Goal: Information Seeking & Learning: Learn about a topic

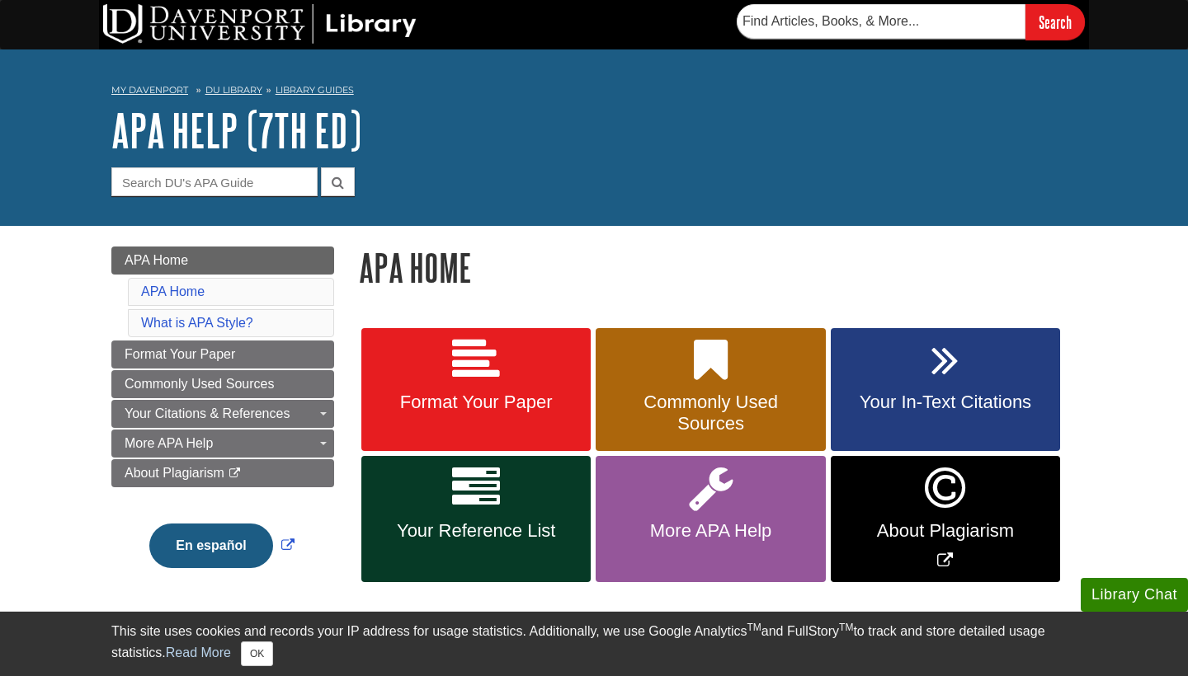
click at [456, 501] on icon at bounding box center [476, 488] width 48 height 48
click at [455, 356] on icon at bounding box center [476, 361] width 48 height 48
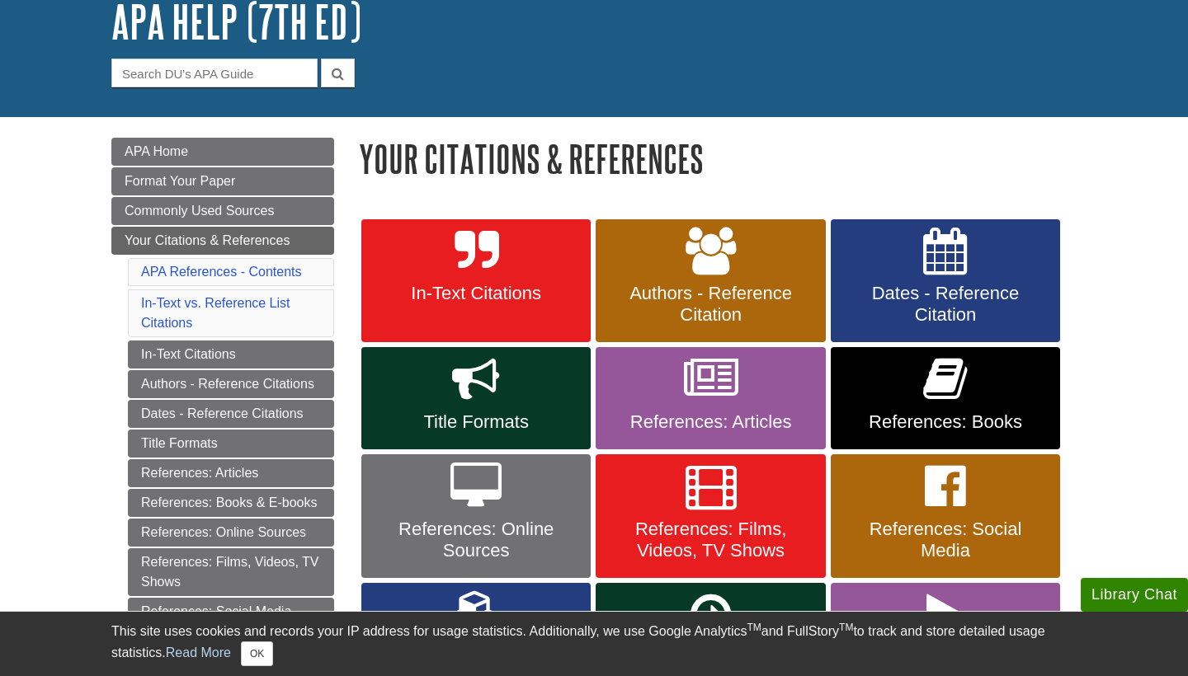
scroll to position [113, 0]
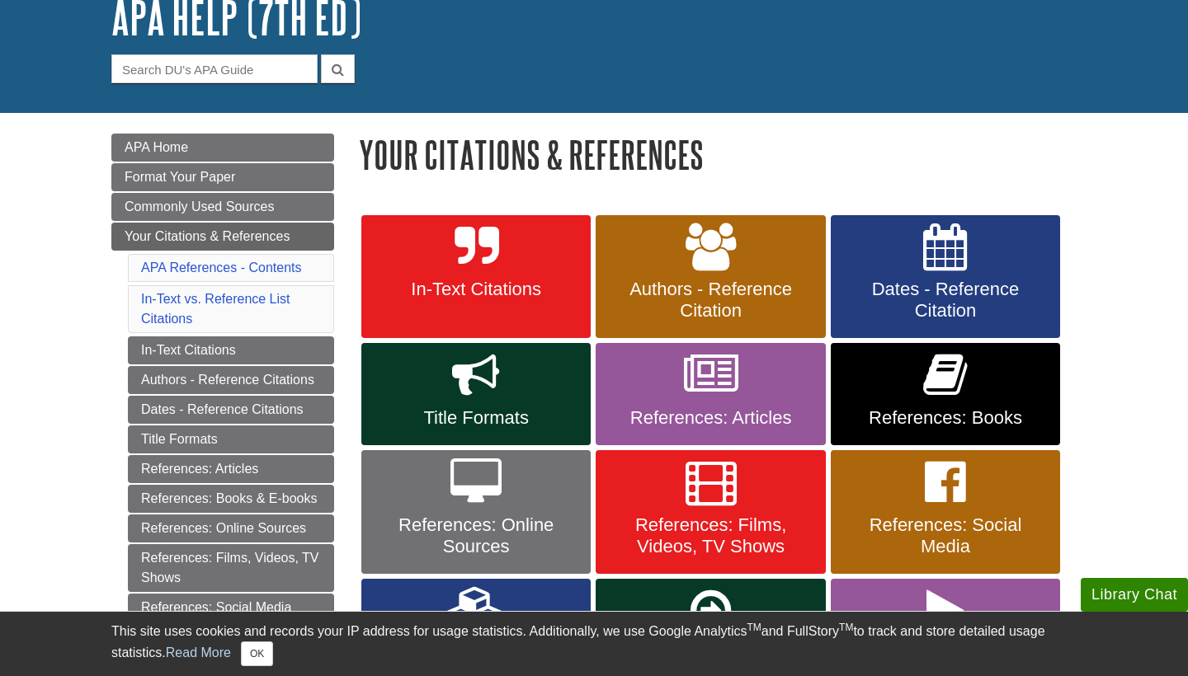
click at [509, 279] on span "In-Text Citations" at bounding box center [476, 289] width 205 height 21
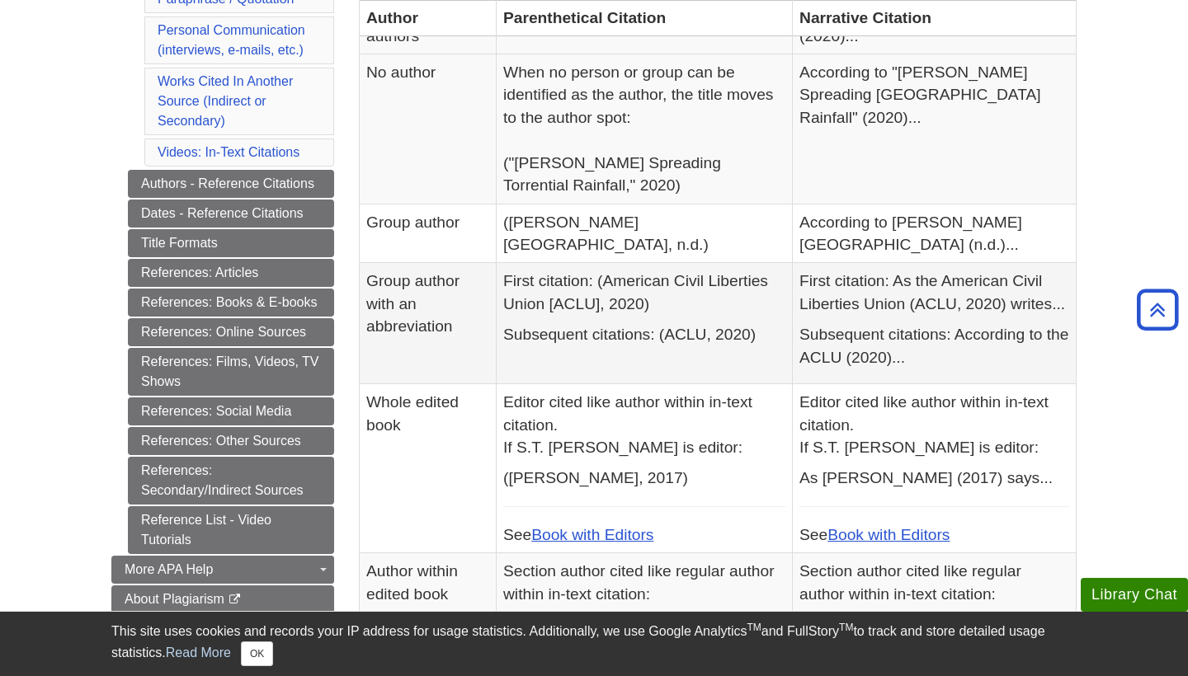
scroll to position [596, 0]
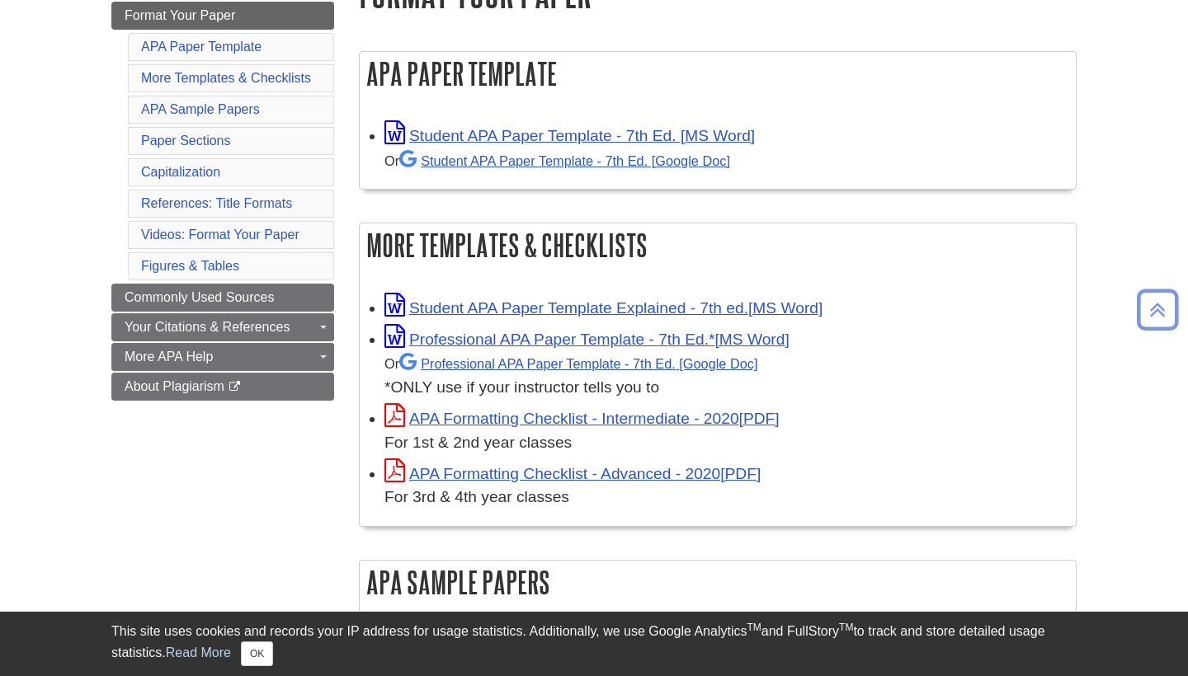
scroll to position [276, 0]
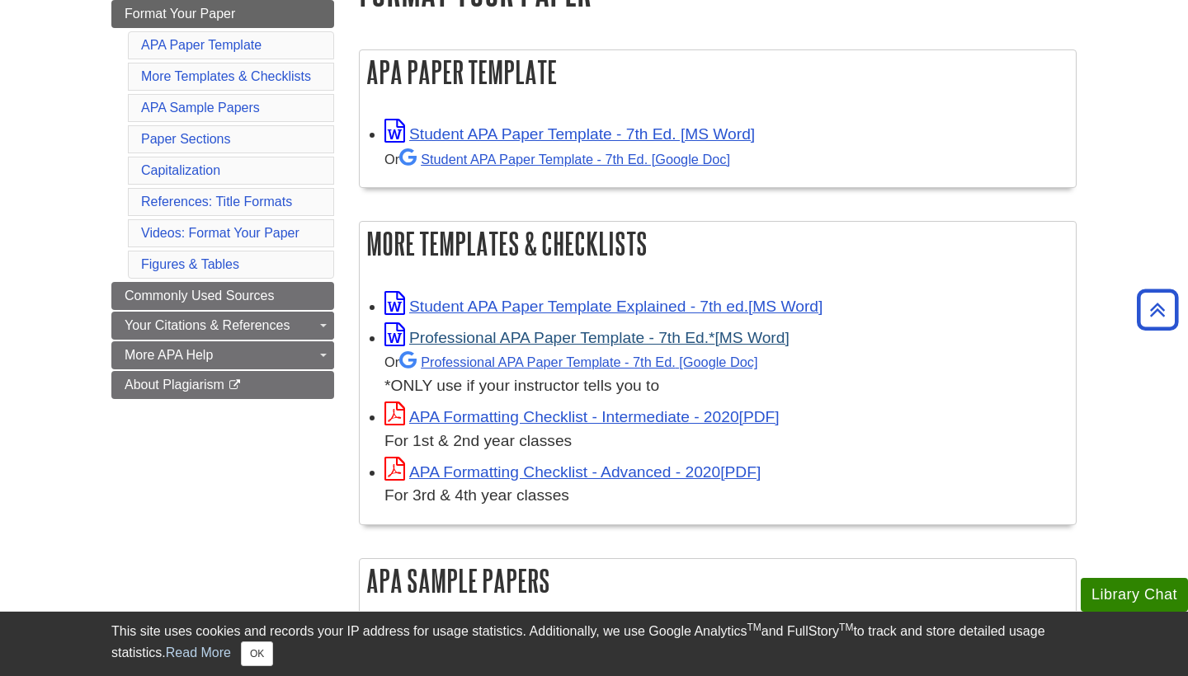
click at [503, 334] on link "Professional APA Paper Template - 7th Ed.*" at bounding box center [586, 337] width 405 height 17
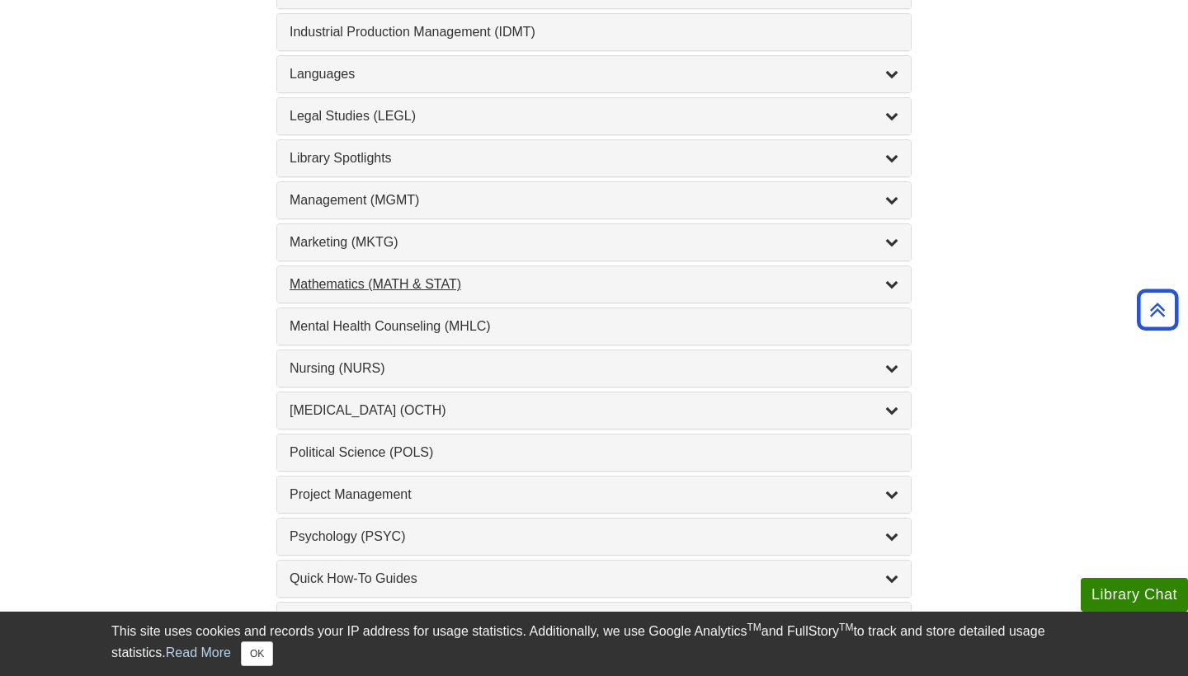
scroll to position [1318, 0]
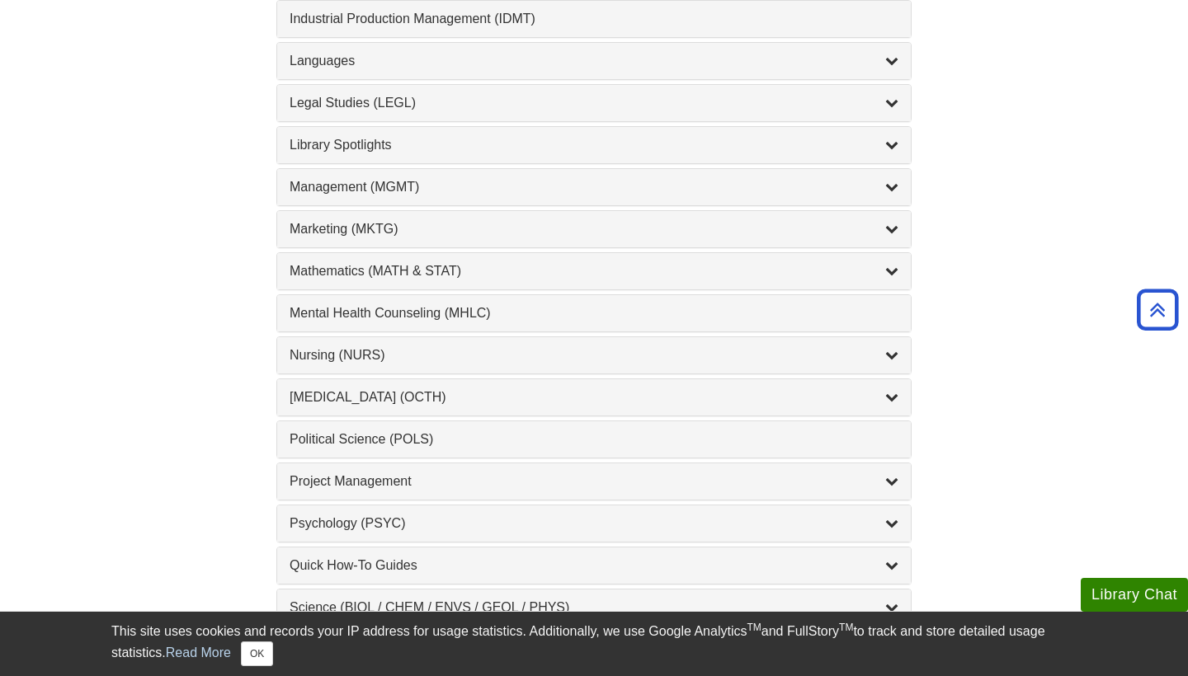
click at [489, 379] on div "Occupational Therapy (OCTH) , 2 guides" at bounding box center [594, 397] width 634 height 36
click at [498, 393] on div "Occupational Therapy (OCTH) , 2 guides" at bounding box center [594, 398] width 609 height 20
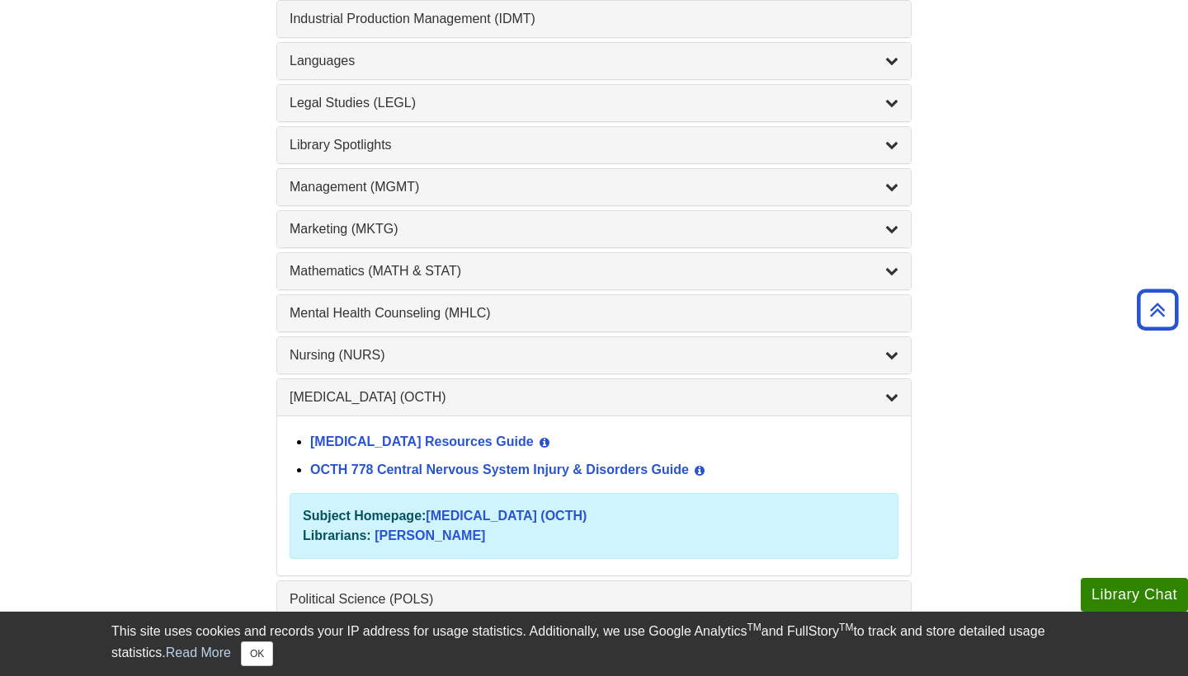
scroll to position [1370, 0]
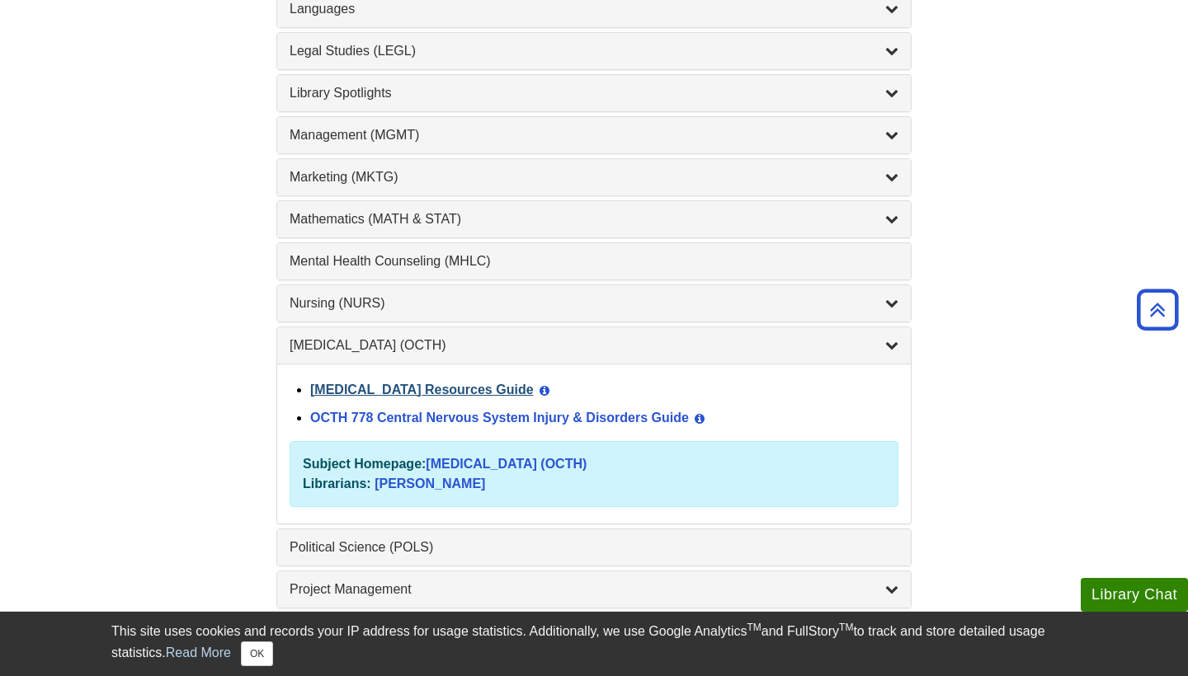
click at [504, 392] on link "Occupational Therapy Resources Guide" at bounding box center [422, 390] width 224 height 14
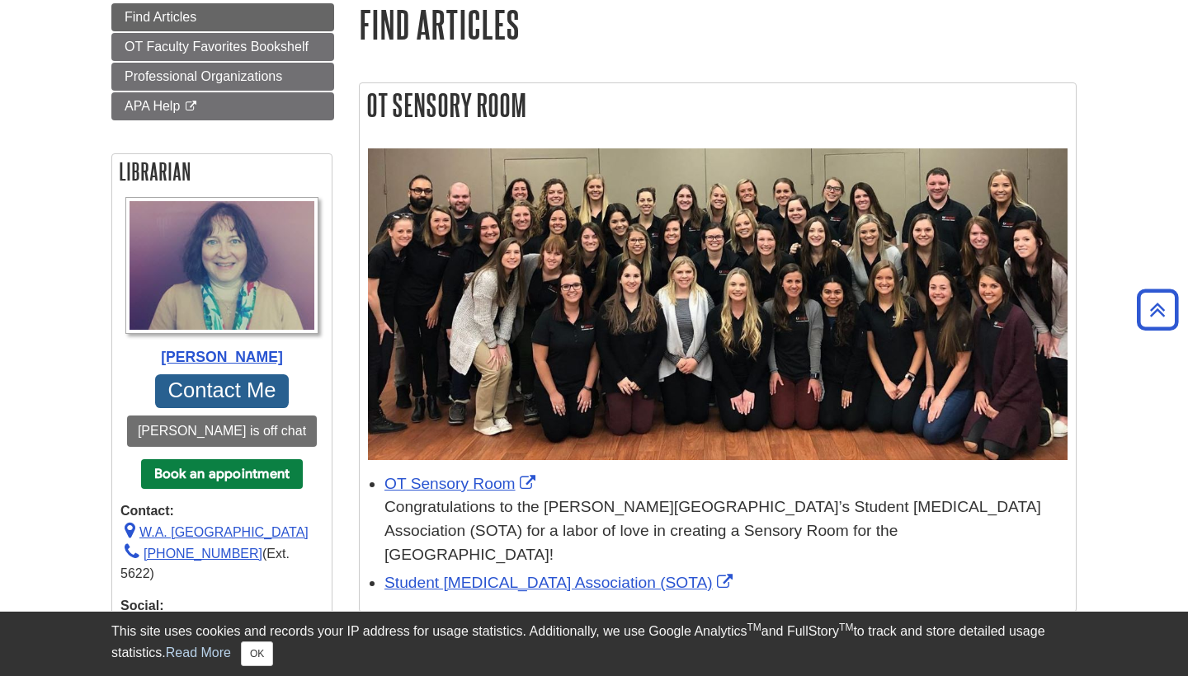
scroll to position [205, 0]
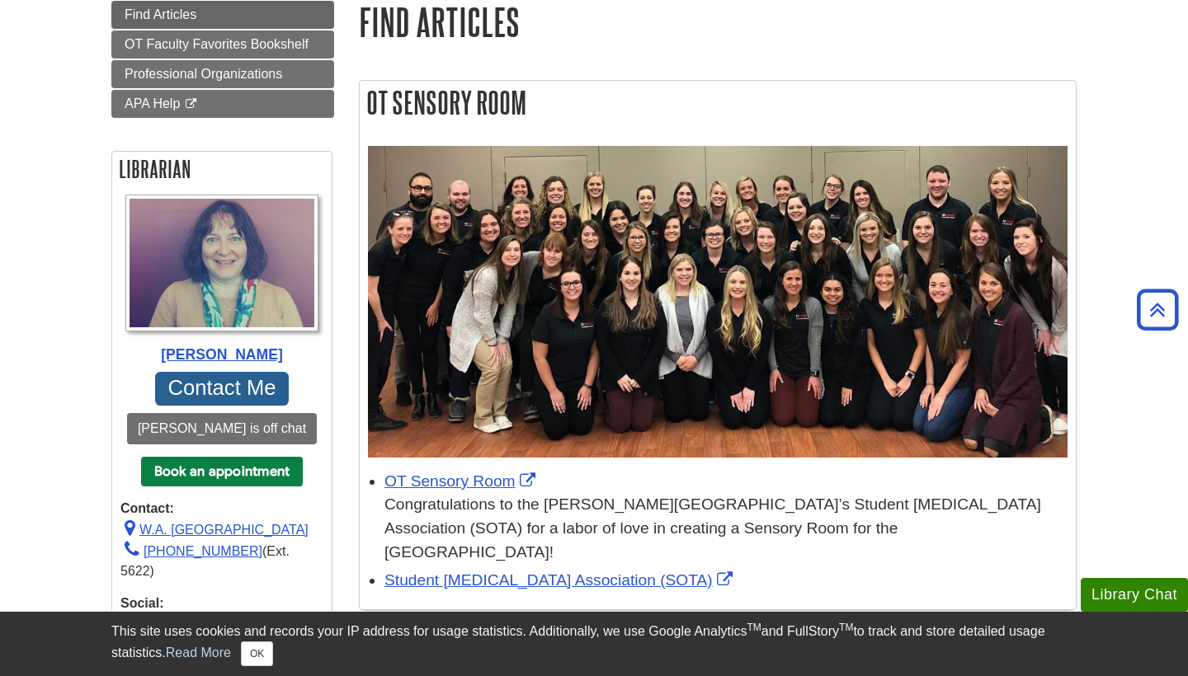
drag, startPoint x: 760, startPoint y: 529, endPoint x: 950, endPoint y: 525, distance: 190.6
click at [950, 525] on div "Congratulations to the Davenport University’s Student Occupational Therapy Asso…" at bounding box center [725, 528] width 683 height 71
copy div "GR Child Discovery Center"
click at [738, 419] on img at bounding box center [718, 302] width 700 height 312
click at [992, 528] on div "Congratulations to the Davenport University’s Student Occupational Therapy Asso…" at bounding box center [725, 528] width 683 height 71
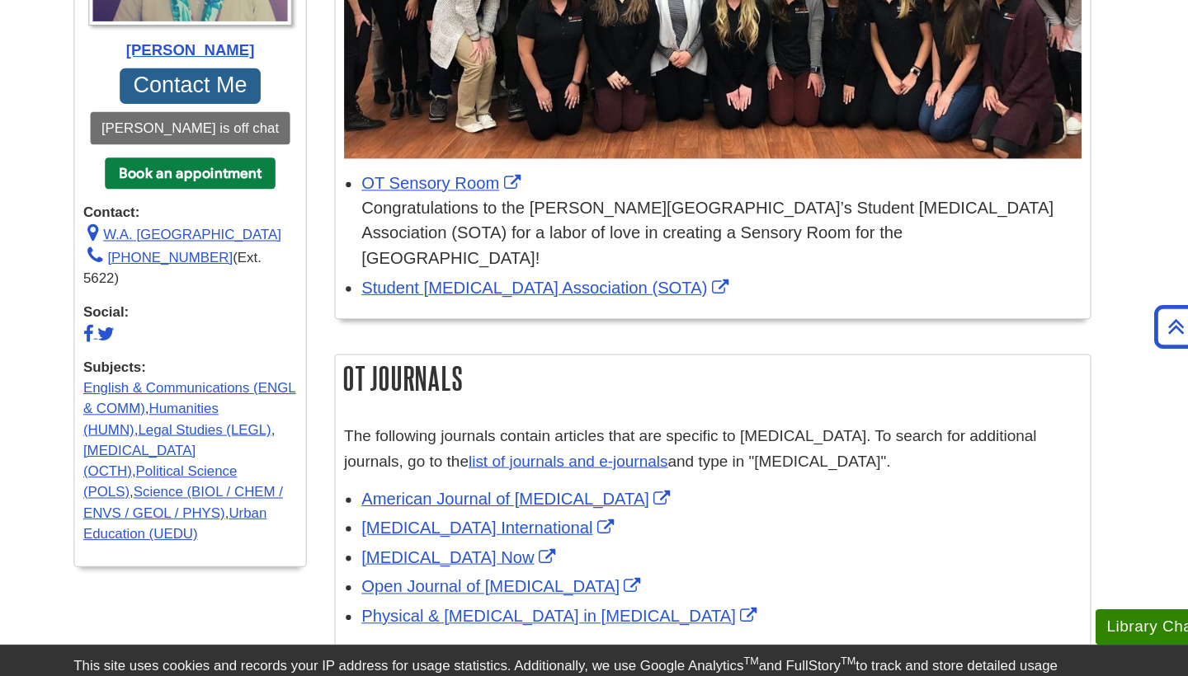
scroll to position [511, 0]
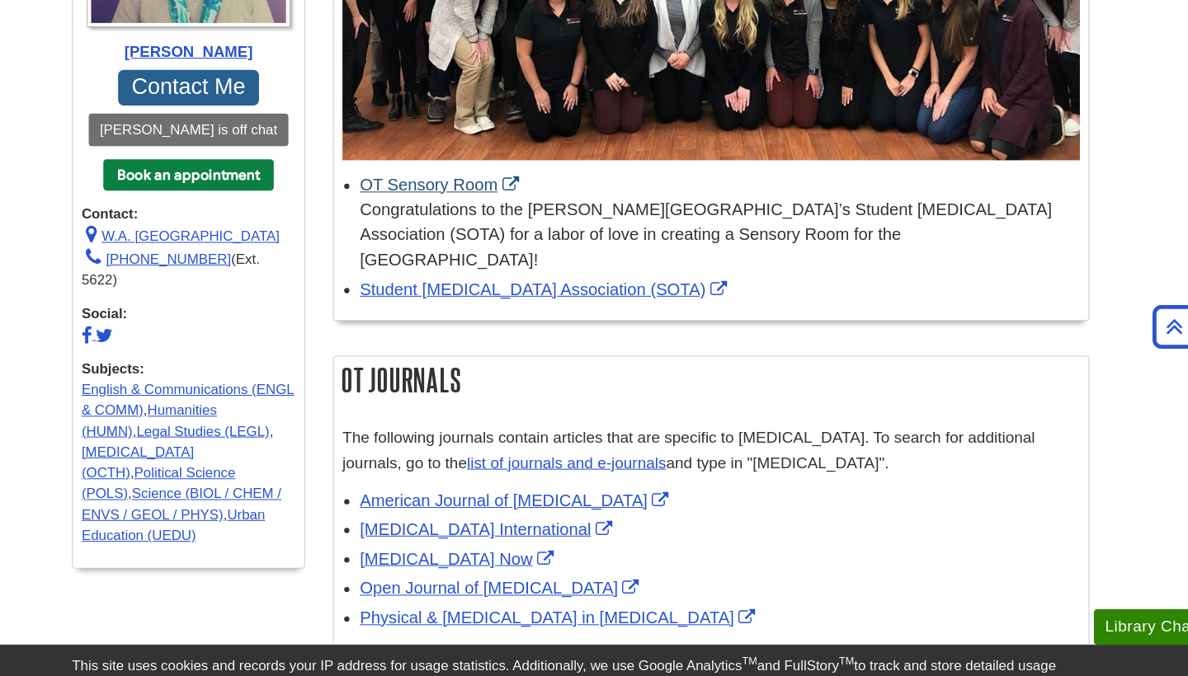
click at [464, 170] on link "OT Sensory Room" at bounding box center [461, 175] width 155 height 17
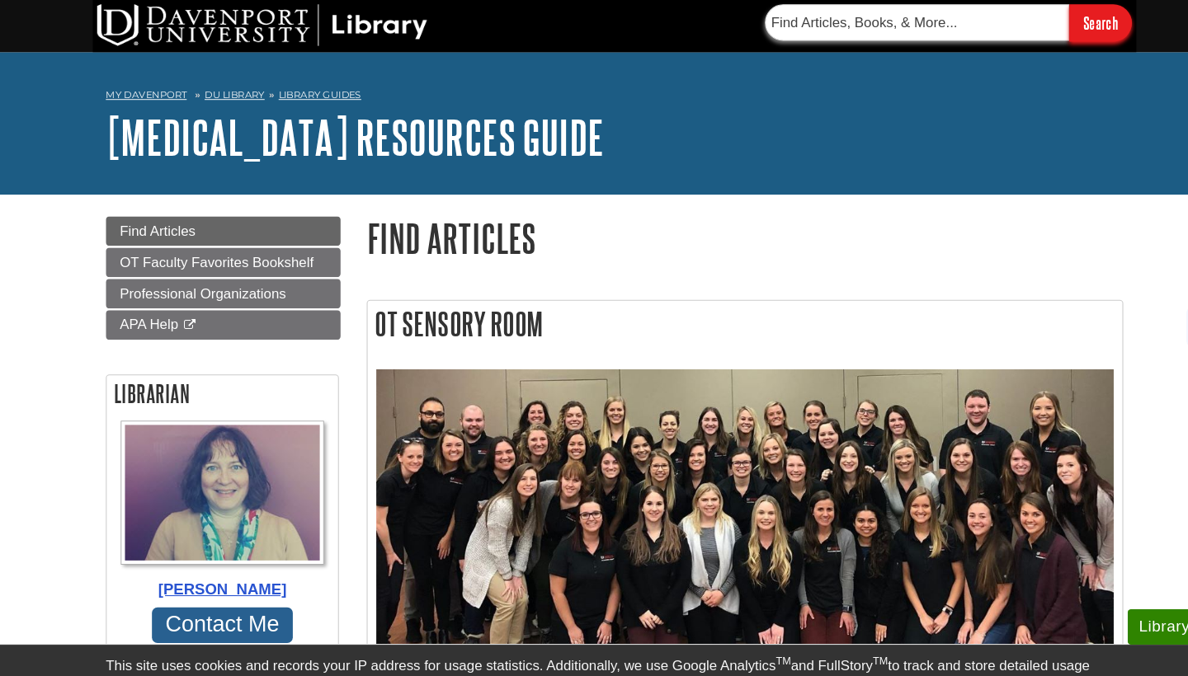
scroll to position [0, 0]
click at [872, 36] on input "text" at bounding box center [881, 21] width 289 height 35
paste input "In adults with COPD does pulmonary therapy compare to inhaler use alone improve…"
type input "In adults with COPD does pulmonary therapy compare to inhaler use alone improve…"
click at [1044, 21] on input "Search" at bounding box center [1054, 21] width 59 height 35
